Goal: Information Seeking & Learning: Learn about a topic

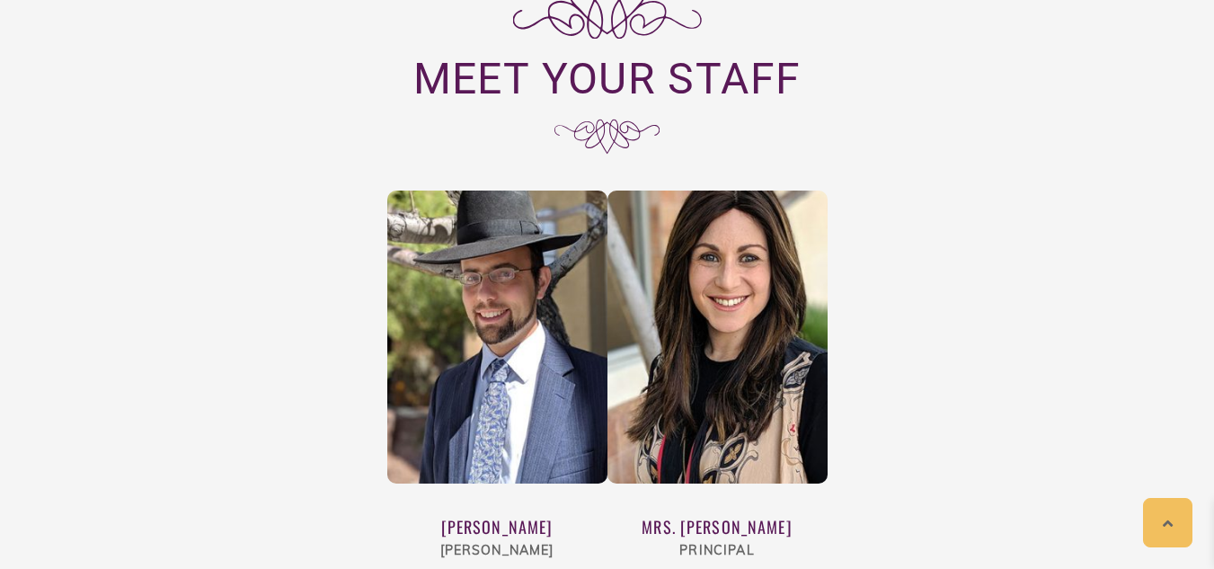
scroll to position [6258, 0]
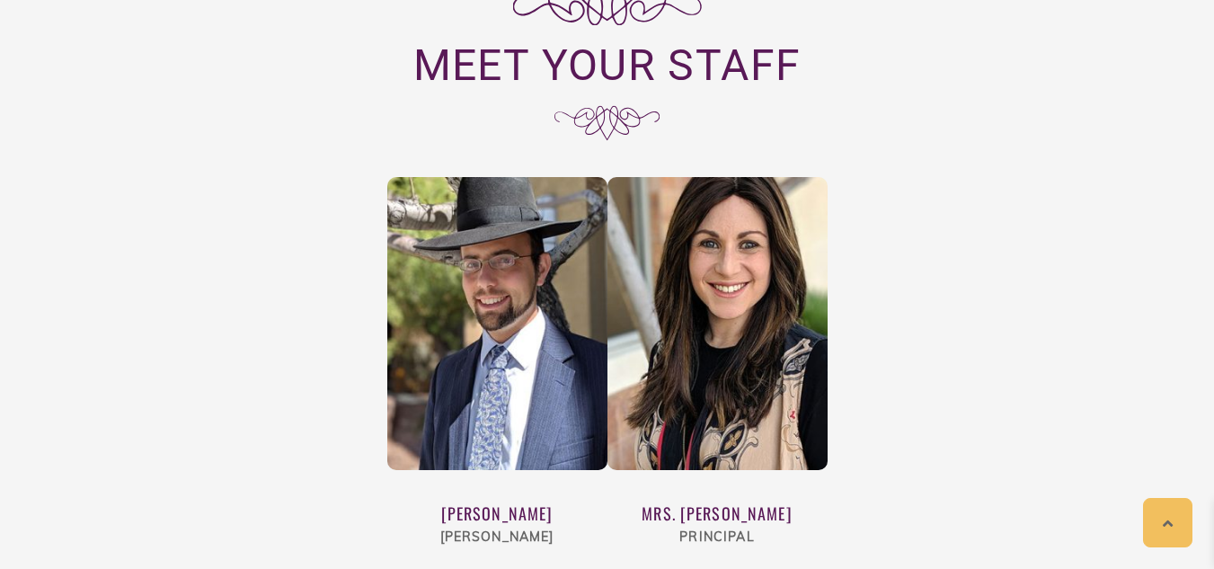
drag, startPoint x: 1226, startPoint y: 49, endPoint x: 1226, endPoint y: 461, distance: 412.3
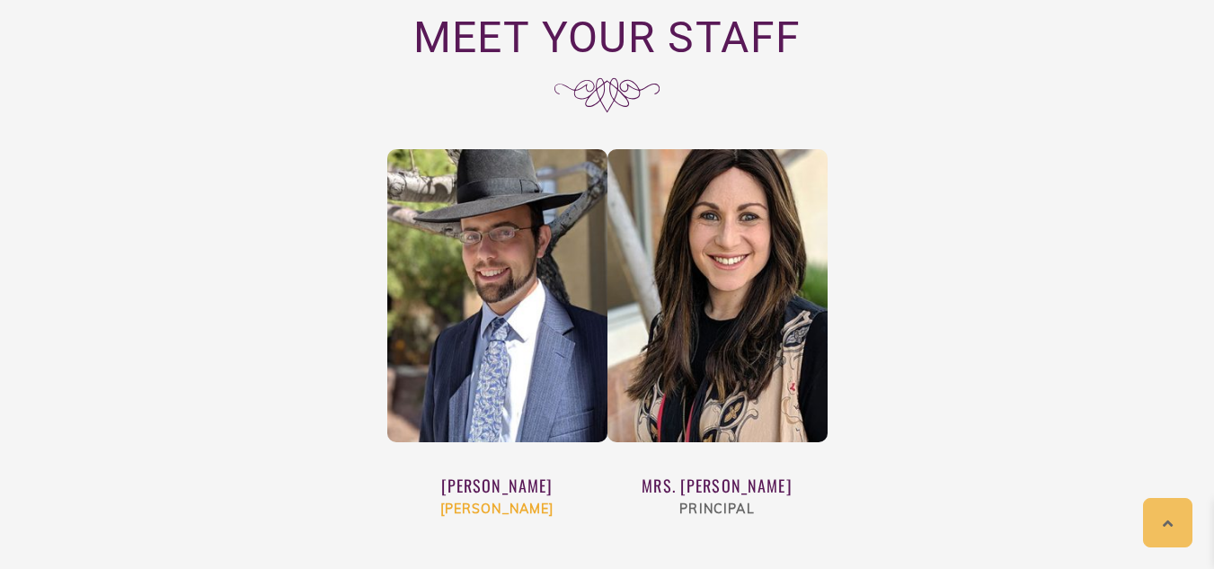
click at [475, 209] on img at bounding box center [497, 296] width 220 height 294
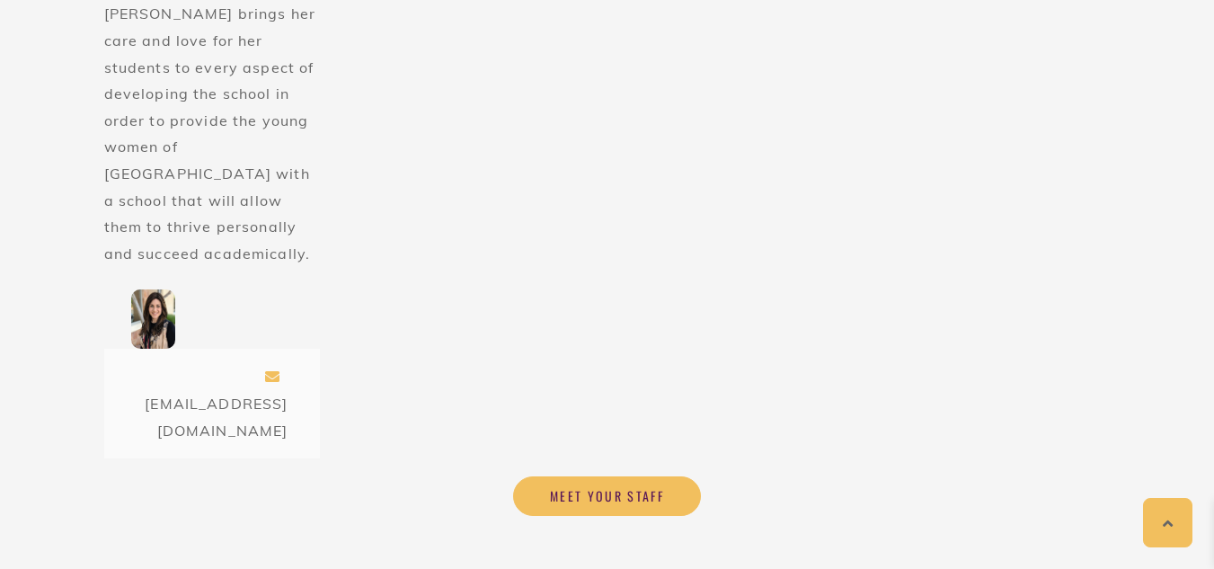
scroll to position [2355, 0]
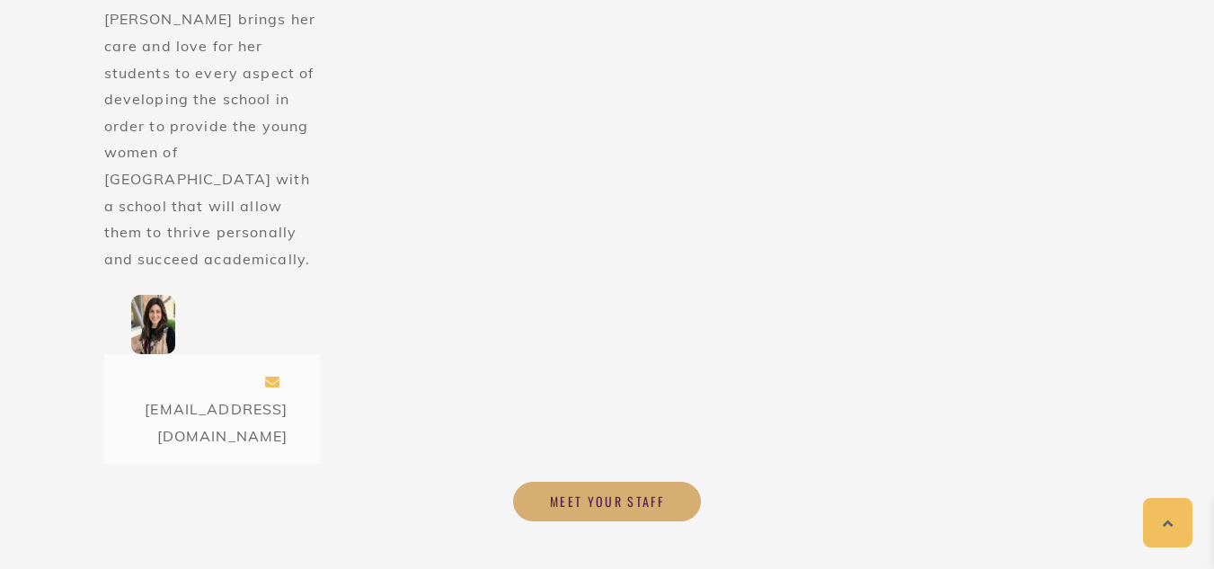
click at [614, 493] on span "Meet your Staff" at bounding box center [607, 501] width 114 height 16
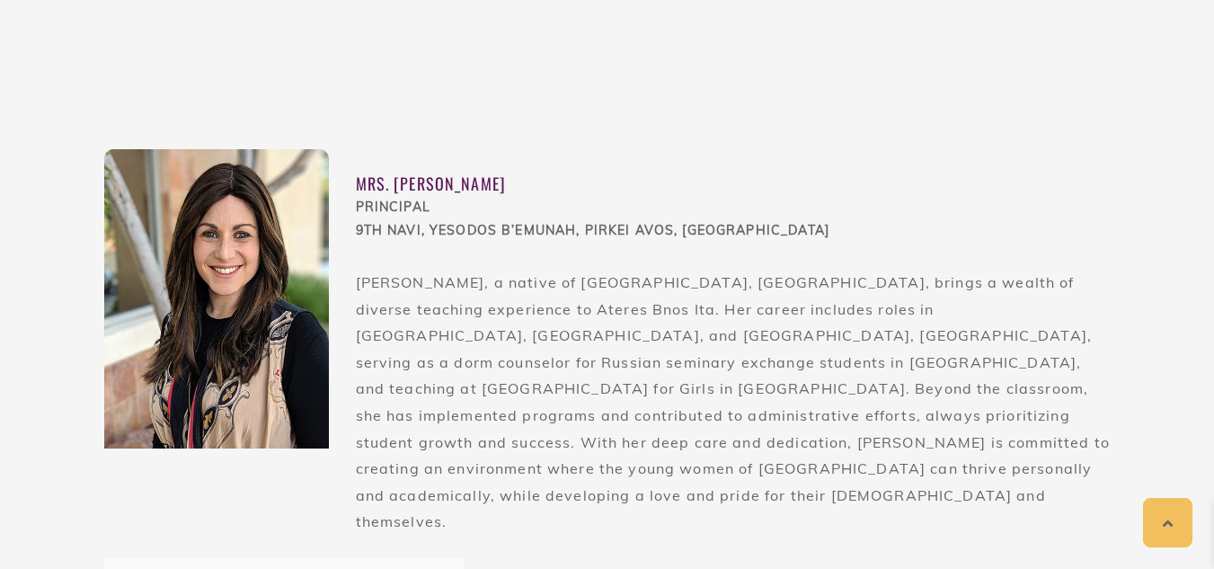
scroll to position [1120, 0]
